Goal: Task Accomplishment & Management: Use online tool/utility

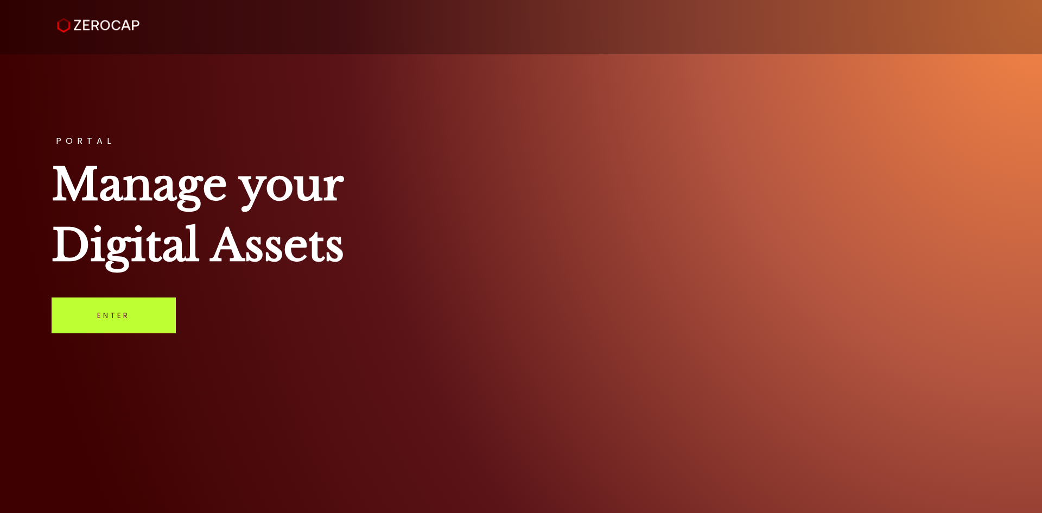
click at [130, 317] on link "Enter" at bounding box center [114, 315] width 124 height 36
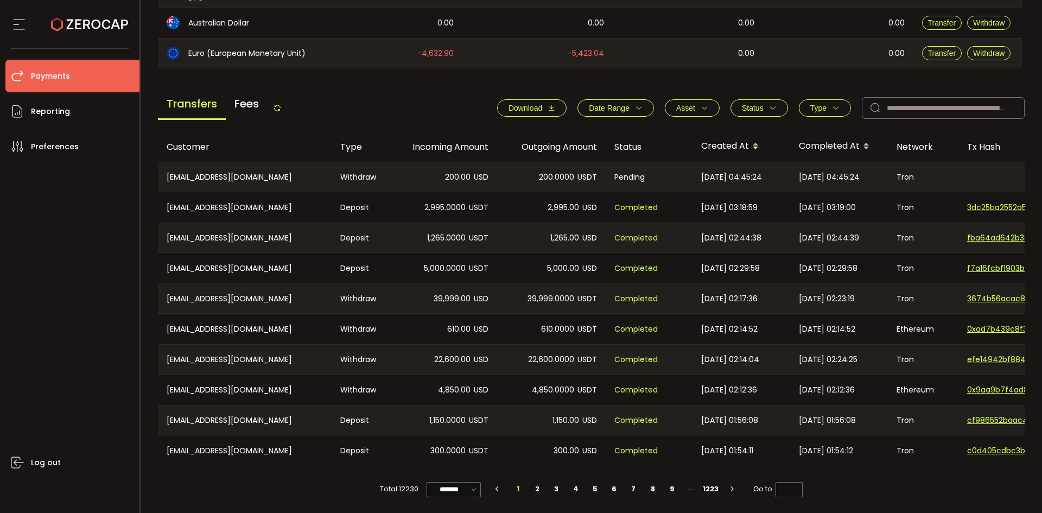
scroll to position [367, 0]
click at [282, 104] on icon at bounding box center [277, 108] width 9 height 9
